Goal: Task Accomplishment & Management: Complete application form

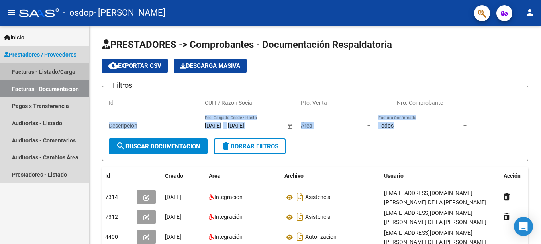
click at [52, 68] on link "Facturas - Listado/Carga" at bounding box center [44, 71] width 89 height 17
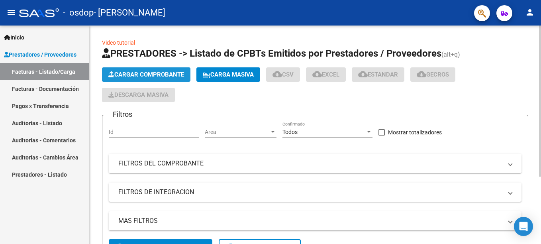
click at [128, 68] on button "Cargar Comprobante" at bounding box center [146, 74] width 89 height 14
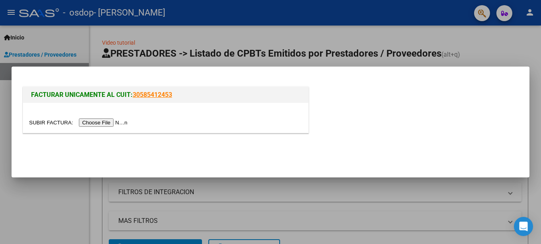
click at [106, 121] on input "file" at bounding box center [79, 122] width 101 height 8
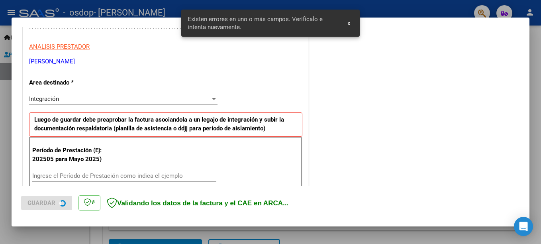
scroll to position [183, 0]
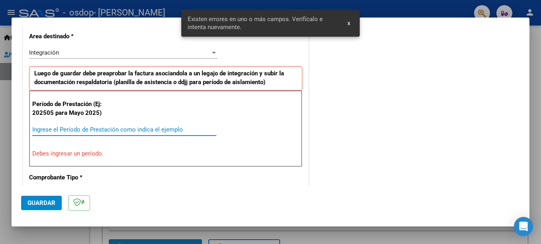
click at [138, 131] on input "Ingrese el Período de Prestación como indica el ejemplo" at bounding box center [124, 129] width 184 height 7
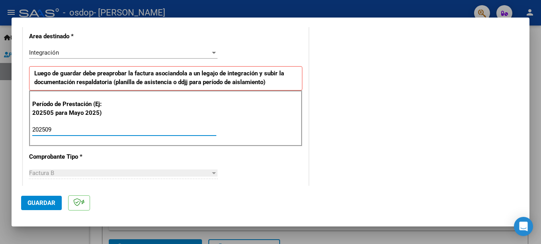
type input "202509"
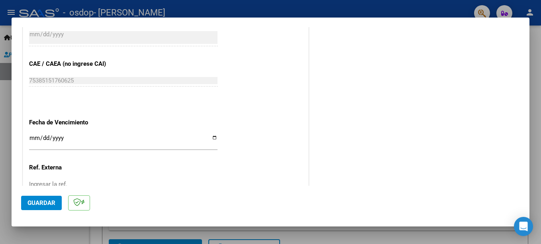
scroll to position [485, 0]
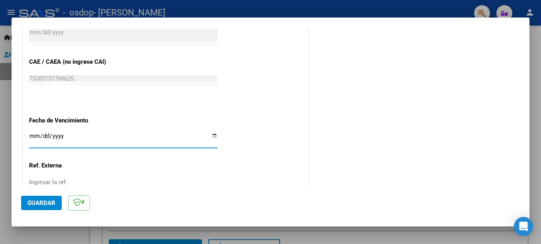
click at [208, 136] on input "Ingresar la fecha" at bounding box center [123, 139] width 189 height 13
click at [213, 136] on input "Ingresar la fecha" at bounding box center [123, 139] width 189 height 13
type input "[DATE]"
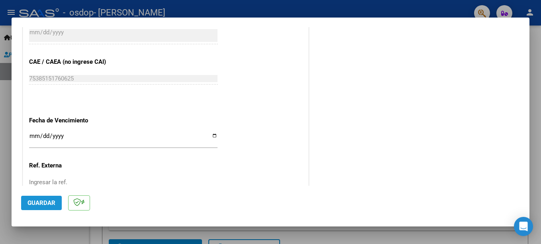
click at [49, 204] on span "Guardar" at bounding box center [42, 202] width 28 height 7
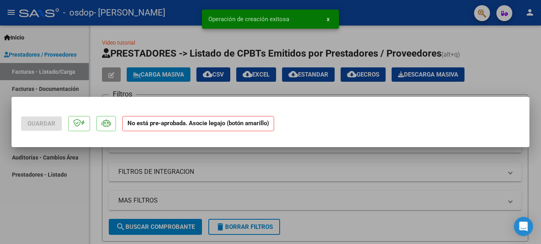
scroll to position [0, 0]
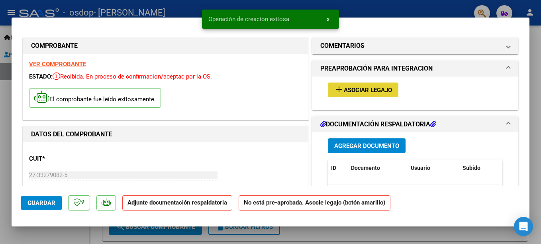
click at [364, 92] on span "Asociar Legajo" at bounding box center [368, 90] width 48 height 7
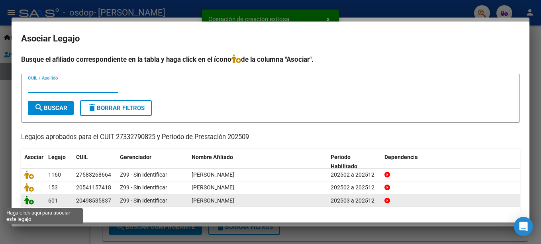
click at [32, 203] on icon at bounding box center [29, 200] width 10 height 9
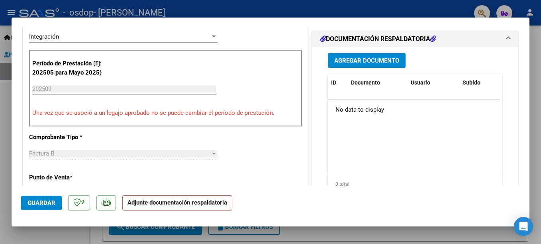
scroll to position [217, 0]
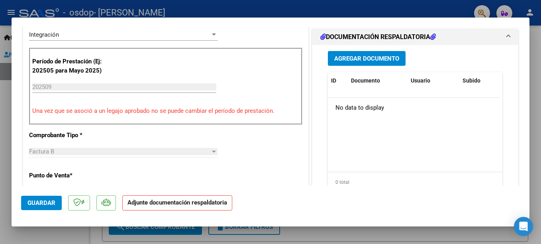
click at [394, 57] on span "Agregar Documento" at bounding box center [367, 58] width 65 height 7
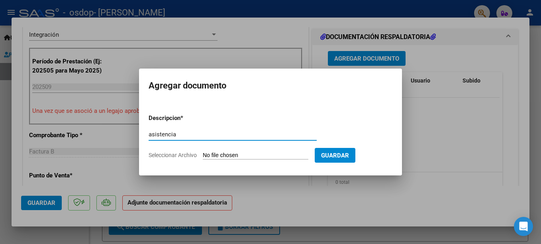
type input "asistencia"
click at [212, 154] on input "Seleccionar Archivo" at bounding box center [256, 156] width 106 height 8
type input "C:\fakepath\[PERSON_NAME] asistencia Int [DATE].pdf"
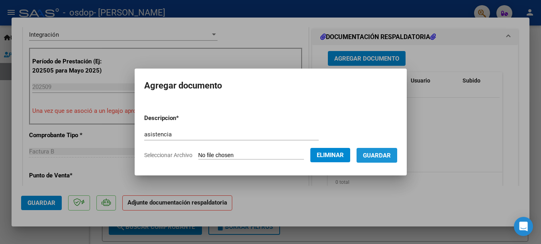
click at [380, 153] on span "Guardar" at bounding box center [377, 155] width 28 height 7
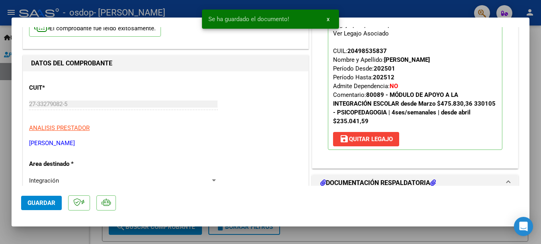
scroll to position [47, 0]
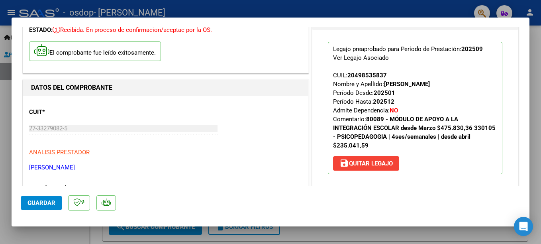
click at [43, 201] on span "Guardar" at bounding box center [42, 202] width 28 height 7
click at [260, 7] on div at bounding box center [270, 122] width 541 height 244
type input "$ 0,00"
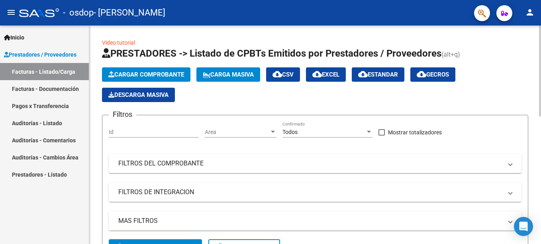
click at [139, 77] on span "Cargar Comprobante" at bounding box center [146, 74] width 76 height 7
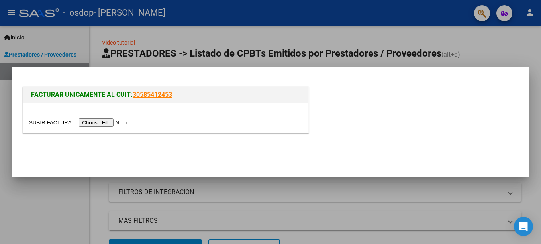
click at [115, 121] on input "file" at bounding box center [79, 122] width 101 height 8
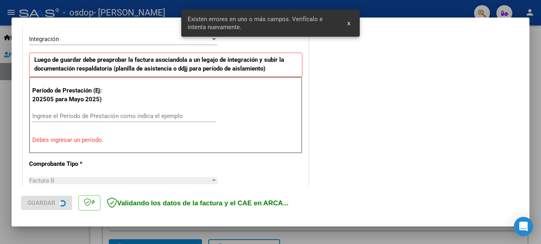
scroll to position [198, 0]
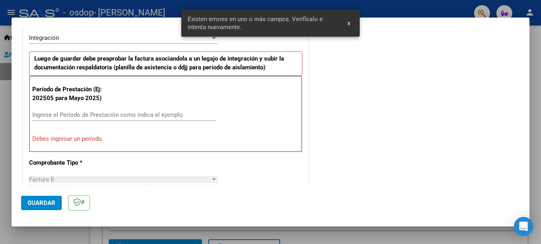
drag, startPoint x: 177, startPoint y: 110, endPoint x: 174, endPoint y: 114, distance: 5.4
click at [174, 114] on div "Ingrese el Período de Prestación como indica el ejemplo" at bounding box center [124, 115] width 184 height 12
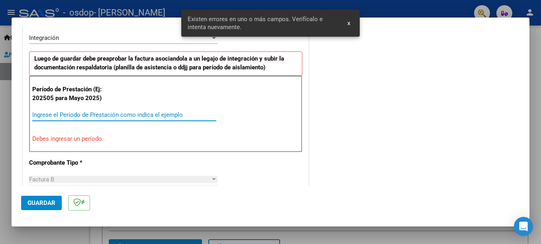
click at [174, 114] on input "Ingrese el Período de Prestación como indica el ejemplo" at bounding box center [124, 114] width 184 height 7
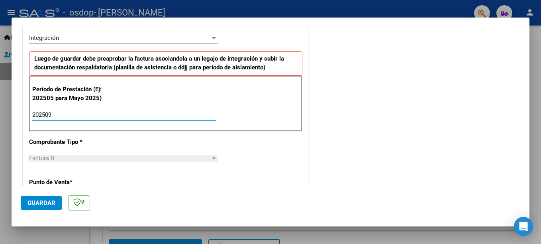
type input "202509"
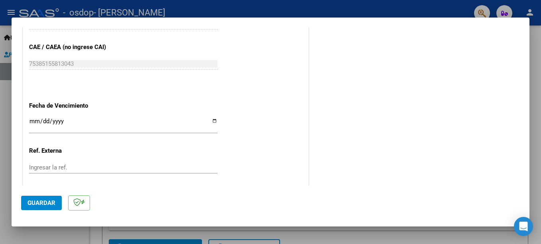
scroll to position [522, 0]
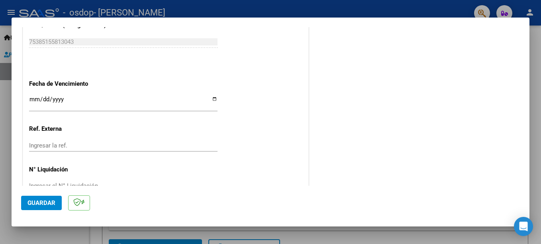
click at [213, 98] on input "Ingresar la fecha" at bounding box center [123, 102] width 189 height 13
type input "[DATE]"
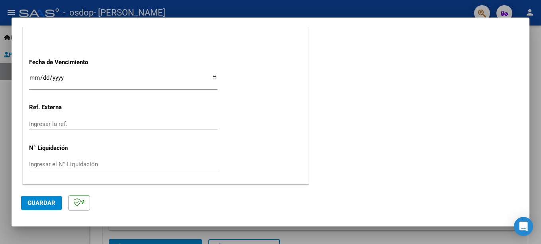
click at [56, 202] on button "Guardar" at bounding box center [41, 203] width 41 height 14
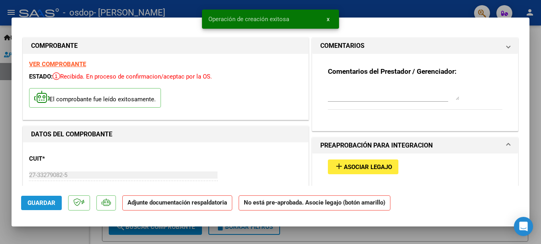
click at [56, 202] on button "Guardar" at bounding box center [41, 203] width 41 height 14
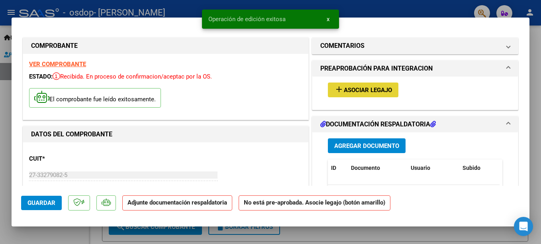
click at [350, 86] on button "add Asociar Legajo" at bounding box center [363, 90] width 71 height 15
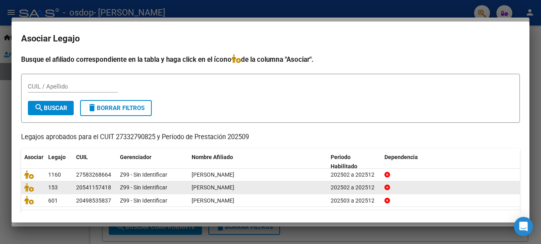
click at [64, 189] on div "153" at bounding box center [59, 187] width 22 height 9
click at [31, 189] on icon at bounding box center [29, 187] width 10 height 9
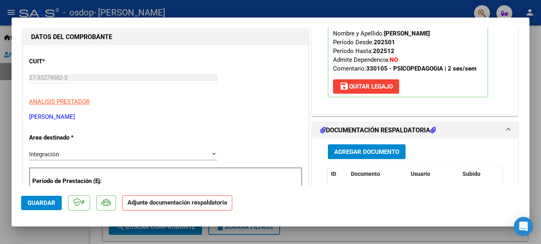
scroll to position [138, 0]
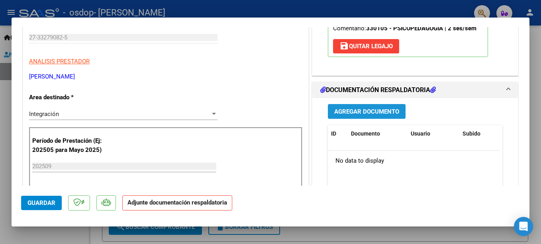
click at [374, 108] on span "Agregar Documento" at bounding box center [367, 111] width 65 height 7
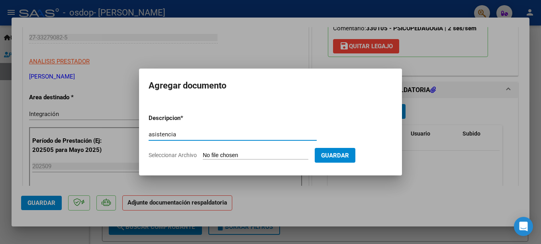
type input "asistencia"
click at [244, 153] on input "Seleccionar Archivo" at bounding box center [256, 156] width 106 height 8
type input "C:\fakepath\[PERSON_NAME] [PERSON_NAME] asistencia [DATE].pdf"
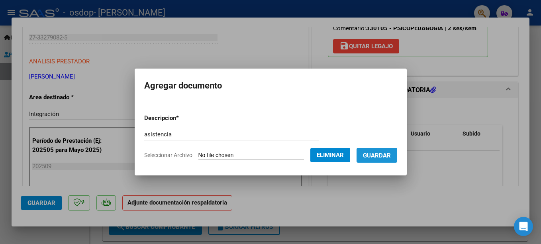
click at [374, 150] on button "Guardar" at bounding box center [377, 155] width 41 height 15
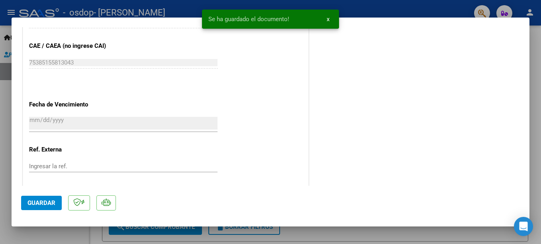
scroll to position [555, 0]
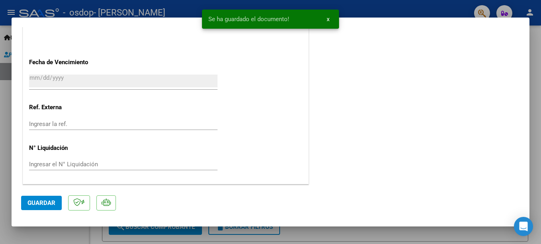
click at [50, 200] on span "Guardar" at bounding box center [42, 202] width 28 height 7
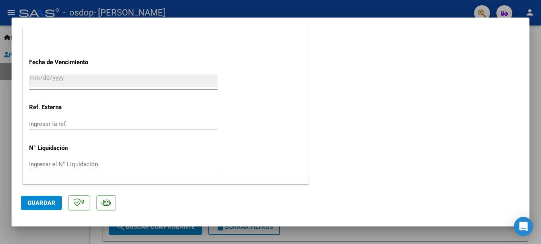
click at [370, 14] on div at bounding box center [270, 122] width 541 height 244
type input "$ 0,00"
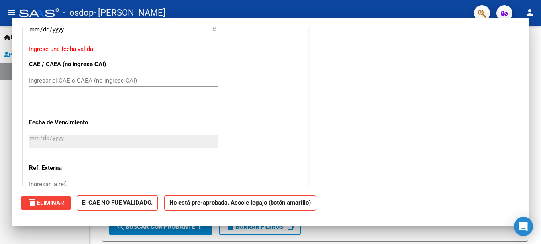
scroll to position [0, 0]
